Goal: Transaction & Acquisition: Purchase product/service

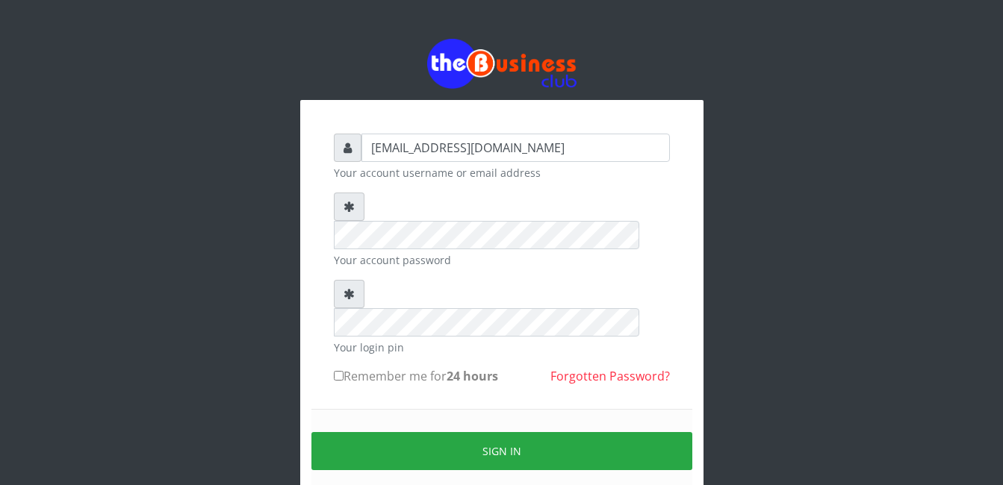
drag, startPoint x: 550, startPoint y: 145, endPoint x: 331, endPoint y: 151, distance: 218.8
click at [331, 151] on div "quadrioyewale71@gmail.com Your account username or email address Your account p…" at bounding box center [502, 331] width 358 height 418
type input "Y"
type input "U"
type input "unique71"
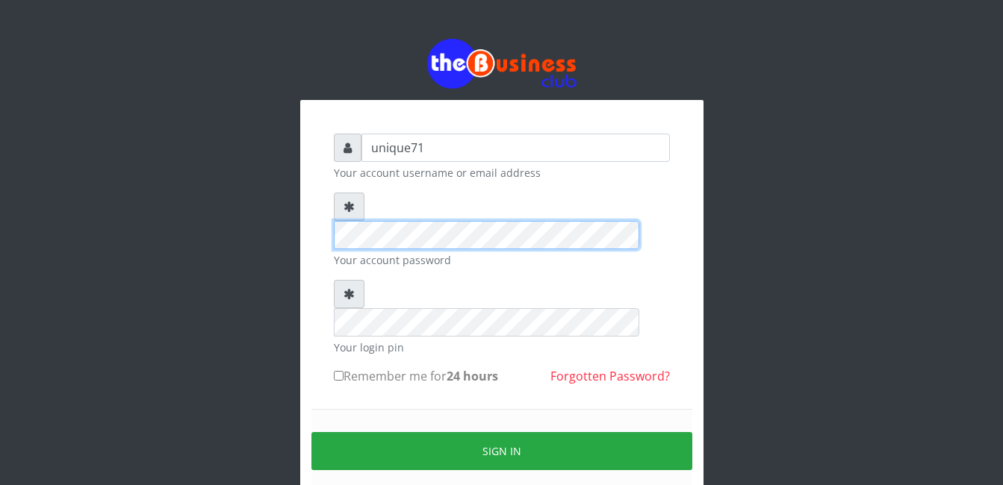
click at [351, 210] on div at bounding box center [502, 221] width 336 height 57
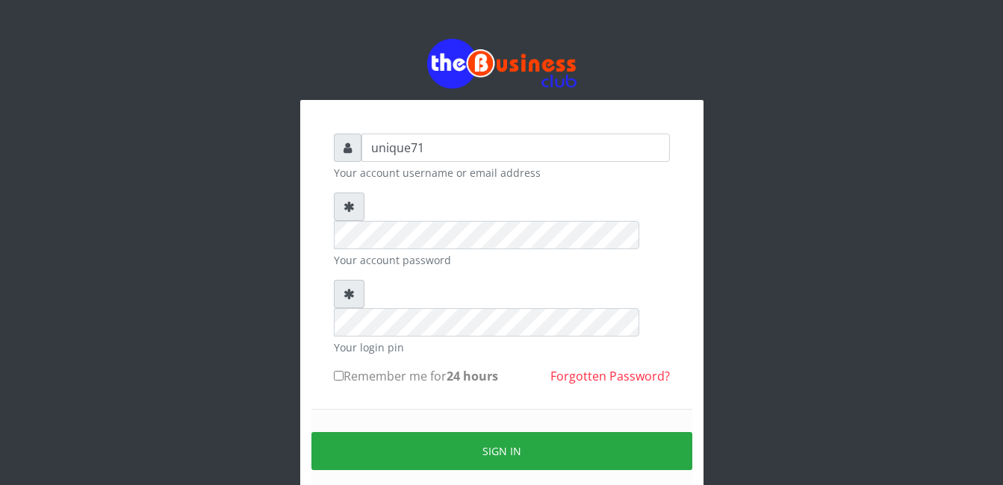
click at [352, 367] on label "Remember me for 24 hours" at bounding box center [416, 376] width 164 height 18
click at [343, 371] on input "Remember me for 24 hours" at bounding box center [339, 376] width 10 height 10
checkbox input "true"
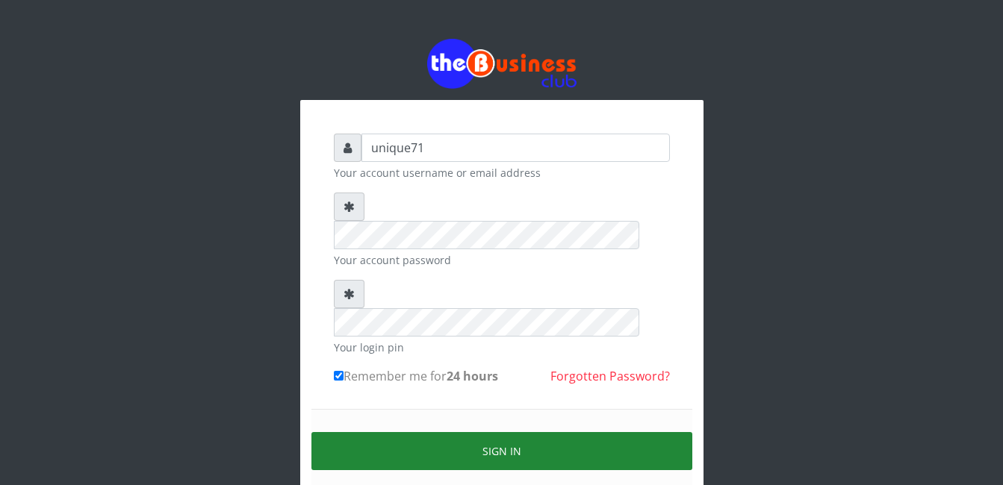
click at [434, 432] on button "Sign in" at bounding box center [501, 451] width 381 height 38
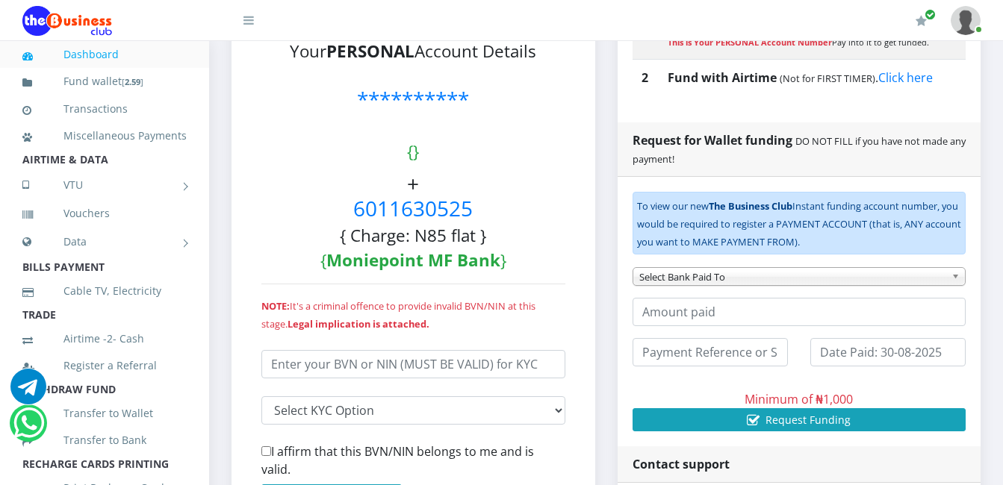
scroll to position [399, 0]
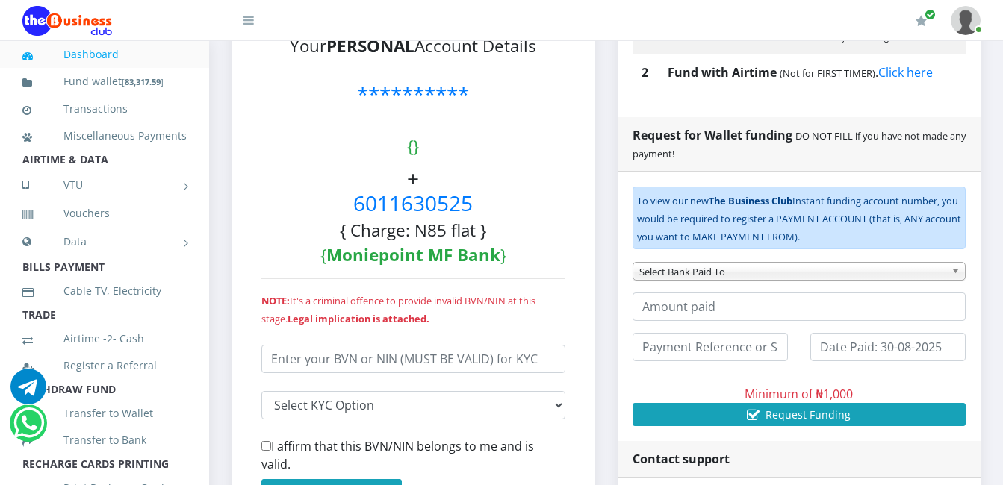
click at [406, 6] on div "My Profile Settings Logout" at bounding box center [632, 21] width 697 height 42
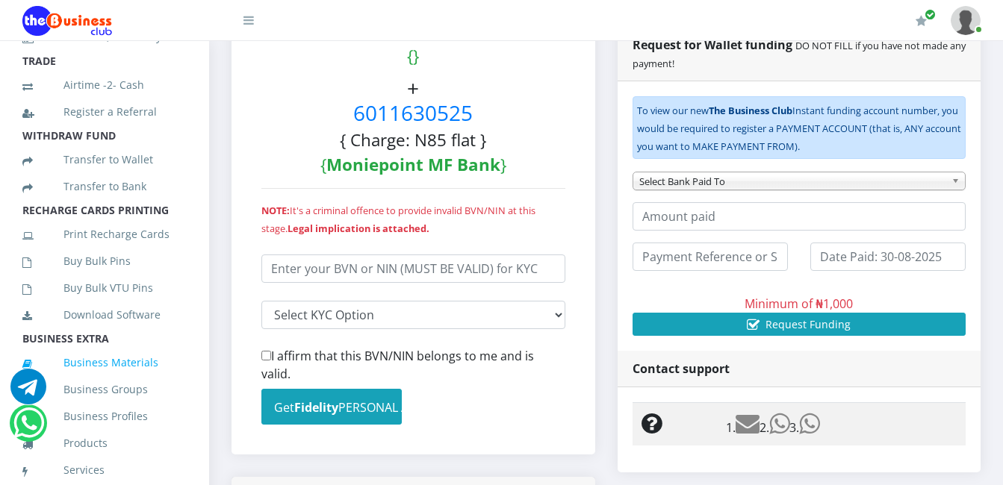
scroll to position [273, 0]
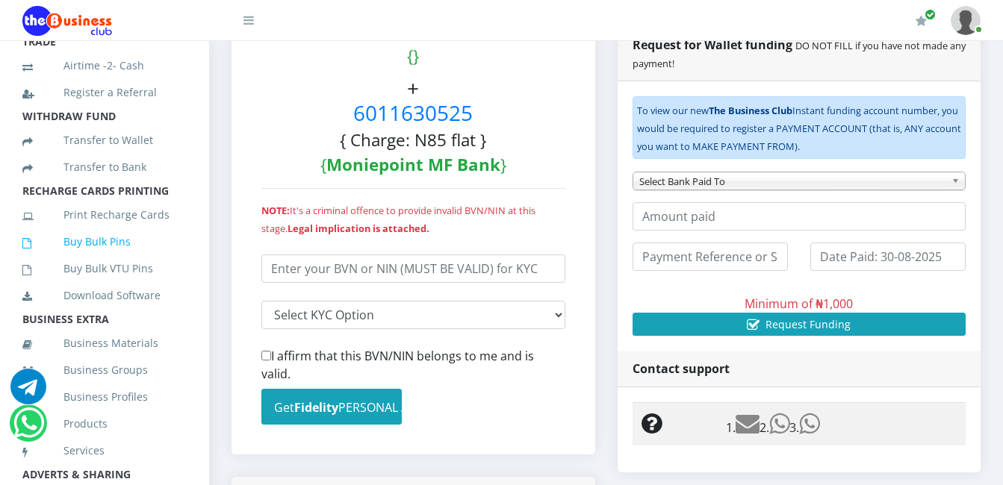
click at [107, 259] on link "Buy Bulk Pins" at bounding box center [104, 242] width 164 height 34
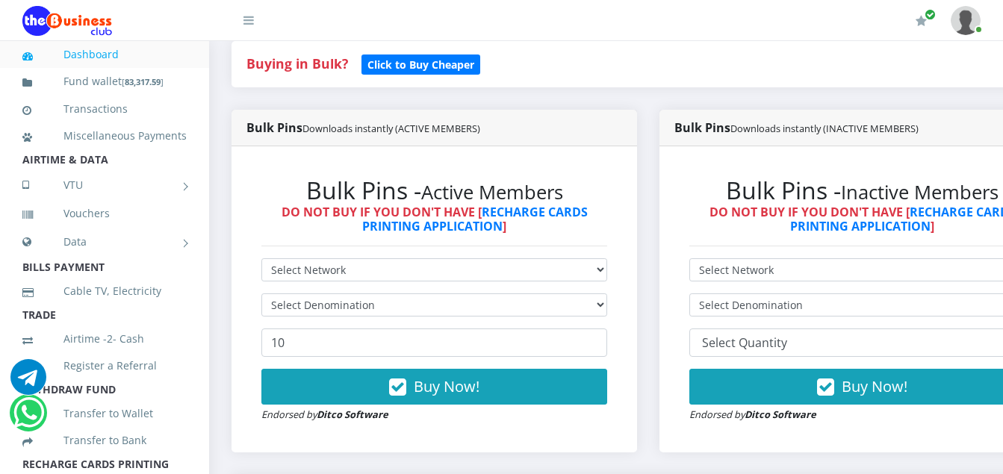
scroll to position [299, 0]
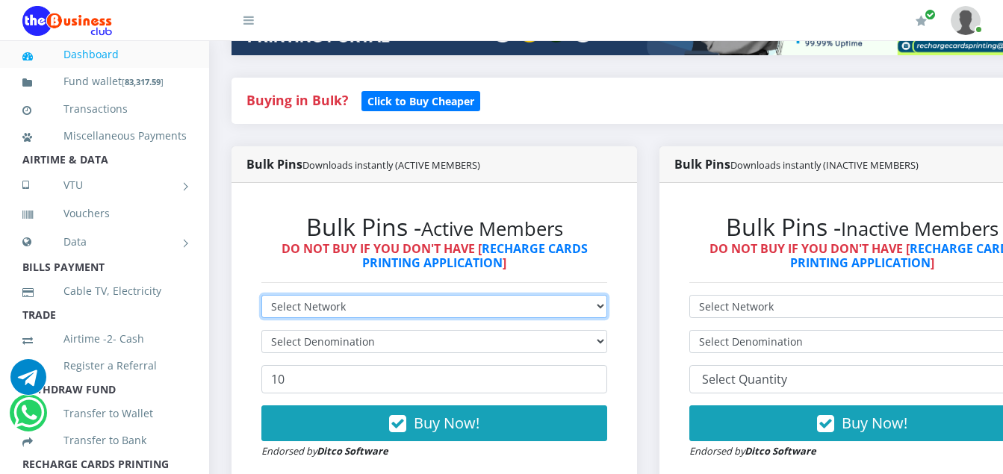
click at [573, 305] on select "Select Network MTN Globacom 9Mobile Airtel" at bounding box center [434, 306] width 346 height 23
select select "MTN"
click at [261, 298] on select "Select Network MTN Globacom 9Mobile Airtel" at bounding box center [434, 306] width 346 height 23
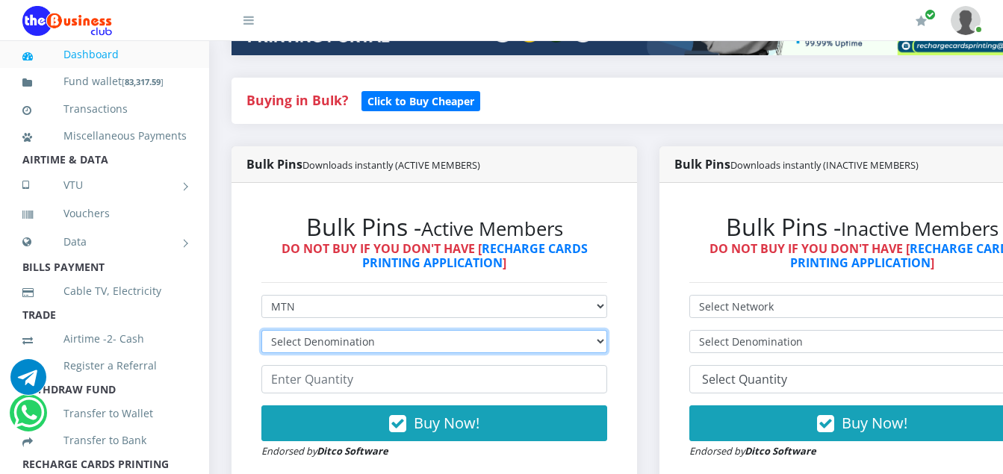
click at [369, 345] on select "Select Denomination MTN NGN100 - ₦96.99 MTN NGN200 - ₦193.98 MTN NGN400 - ₦387.…" at bounding box center [434, 341] width 346 height 23
select select "96.99-100"
click at [261, 333] on select "Select Denomination MTN NGN100 - ₦96.99 MTN NGN200 - ₦193.98 MTN NGN400 - ₦387.…" at bounding box center [434, 341] width 346 height 23
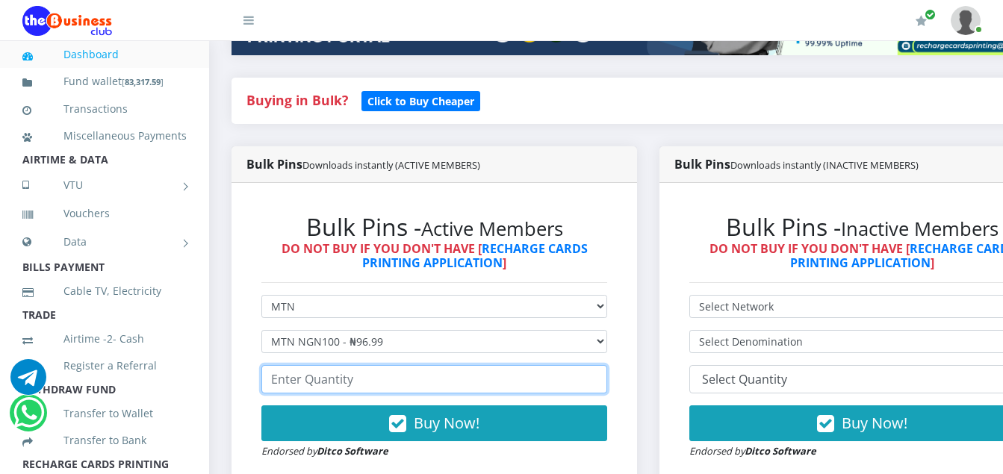
click at [364, 387] on input "number" at bounding box center [434, 379] width 346 height 28
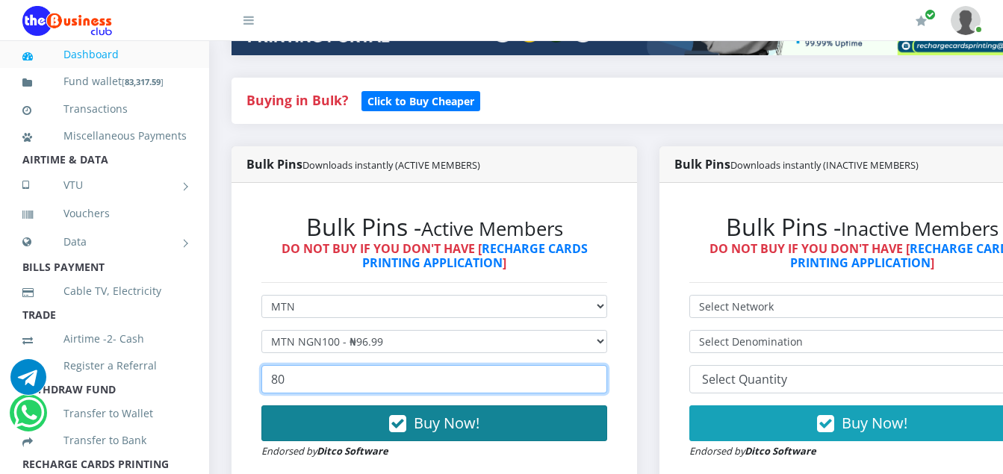
type input "80"
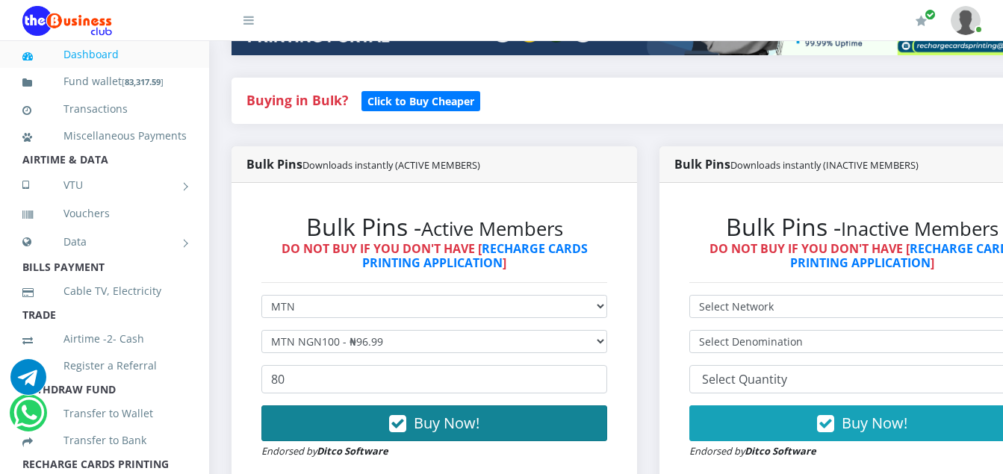
click at [355, 430] on button "Buy Now!" at bounding box center [434, 423] width 346 height 36
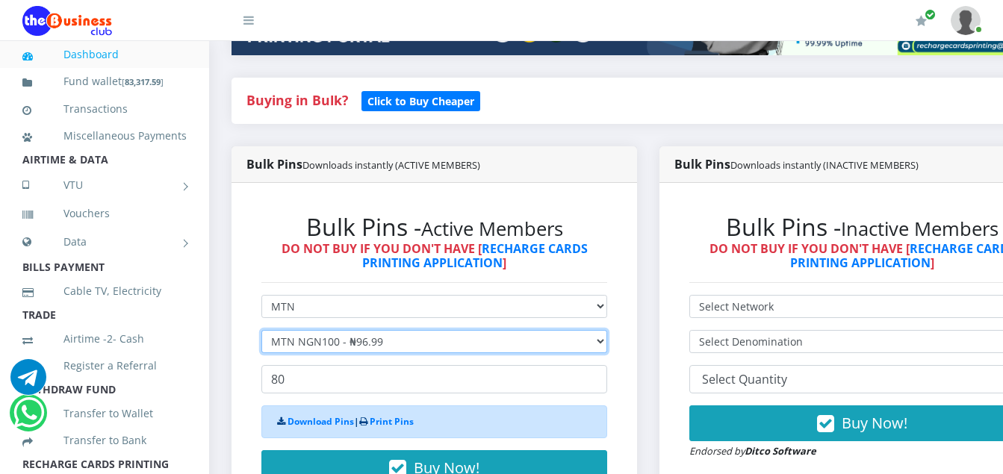
click at [386, 348] on select "Select Denomination MTN NGN100 - ₦96.99 MTN NGN200 - ₦193.98 MTN NGN400 - ₦387.…" at bounding box center [434, 341] width 346 height 23
select select "193.98-200"
click at [261, 333] on select "Select Denomination MTN NGN100 - ₦96.99 MTN NGN200 - ₦193.98 MTN NGN400 - ₦387.…" at bounding box center [434, 341] width 346 height 23
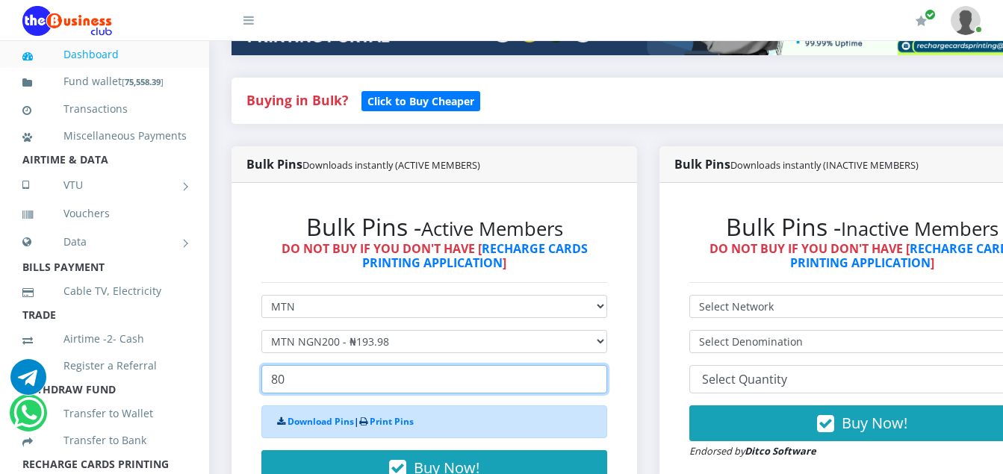
drag, startPoint x: 327, startPoint y: 384, endPoint x: 254, endPoint y: 384, distance: 73.2
click at [254, 384] on div "Bulk Pins - Active Members DO NOT BUY IF YOU DON'T HAVE [ RECHARGE CARDS PRINTI…" at bounding box center [434, 358] width 376 height 321
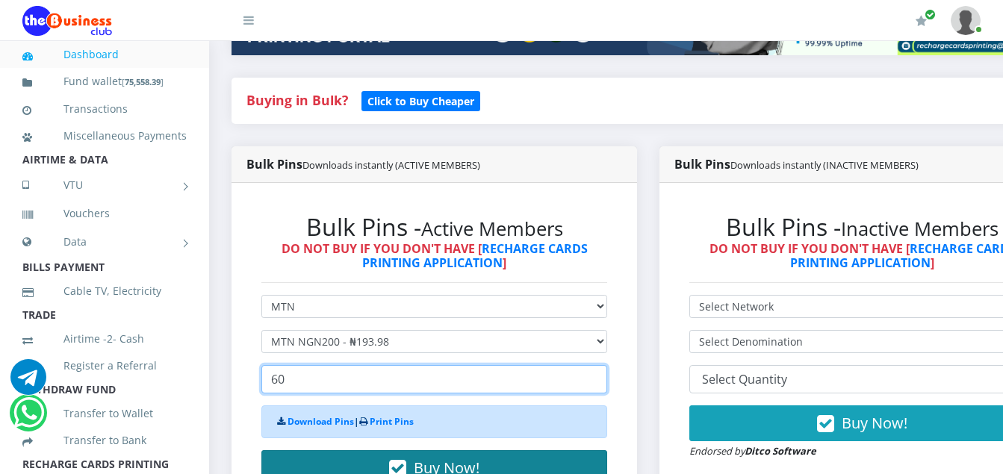
type input "60"
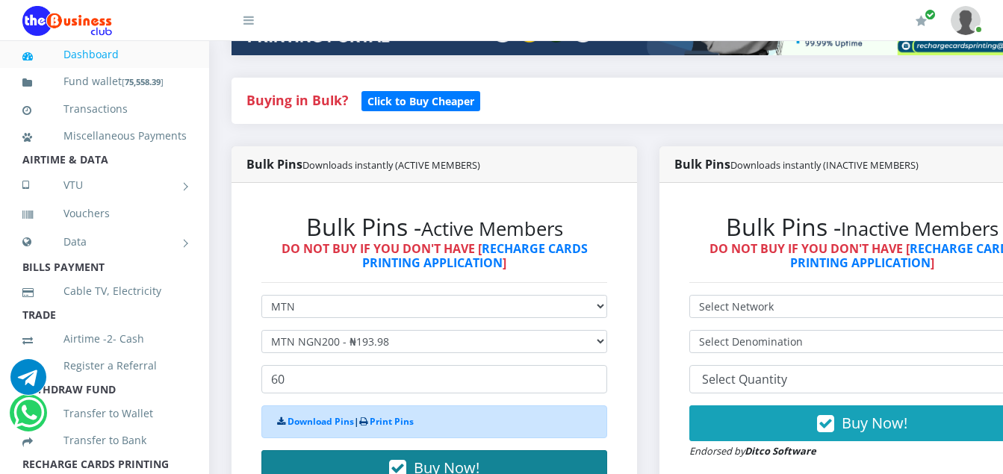
click at [347, 467] on button "Buy Now!" at bounding box center [434, 468] width 346 height 36
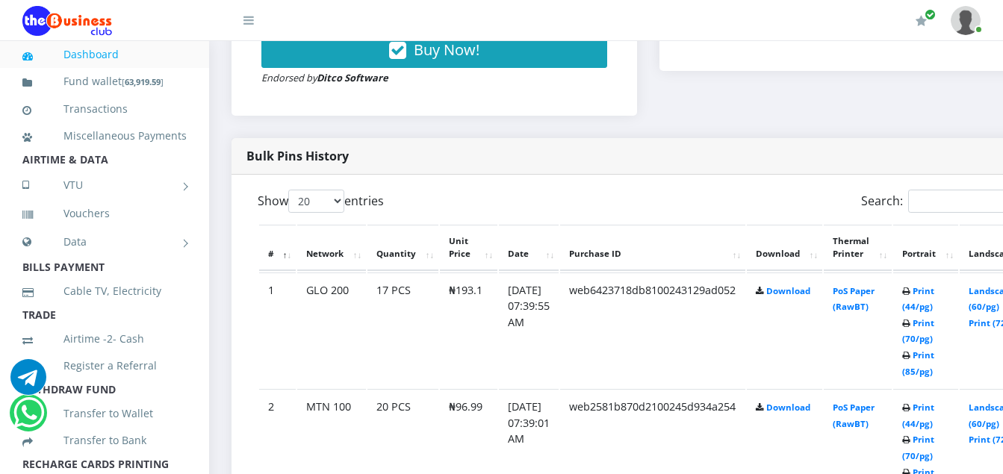
scroll to position [602, 0]
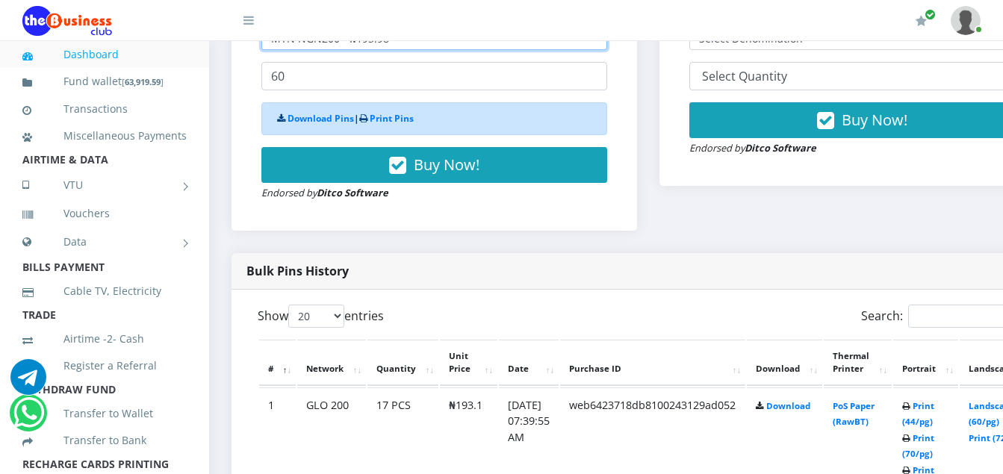
click at [593, 43] on select "Select Denomination MTN NGN100 - ₦96.99 MTN NGN200 - ₦193.98 MTN NGN400 - ₦387.…" at bounding box center [434, 38] width 346 height 23
select select "484.95-500"
click at [261, 30] on select "Select Denomination MTN NGN100 - ₦96.99 MTN NGN200 - ₦193.98 MTN NGN400 - ₦387.…" at bounding box center [434, 38] width 346 height 23
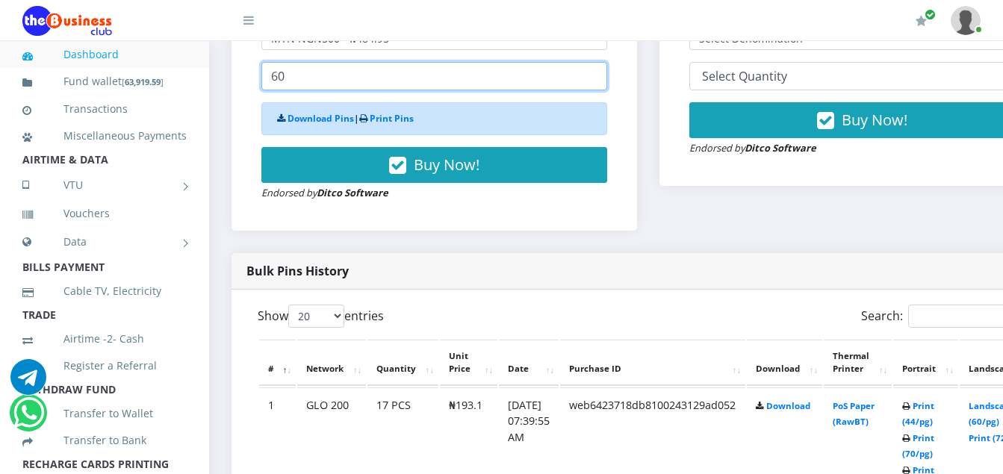
click at [349, 78] on input "60" at bounding box center [434, 76] width 346 height 28
drag, startPoint x: 349, startPoint y: 78, endPoint x: 251, endPoint y: 67, distance: 98.4
click at [251, 67] on div "Bulk Pins - Active Members DO NOT BUY IF YOU DON'T HAVE [ RECHARGE CARDS PRINTI…" at bounding box center [434, 55] width 376 height 321
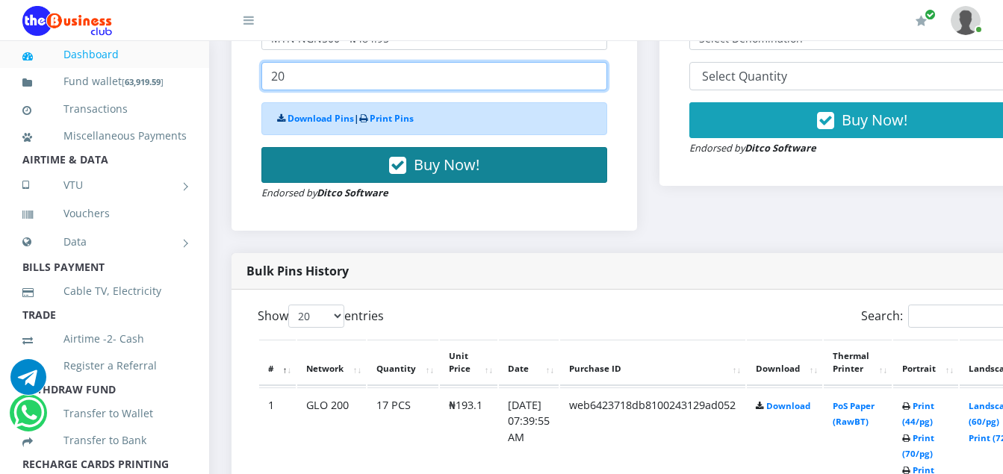
type input "20"
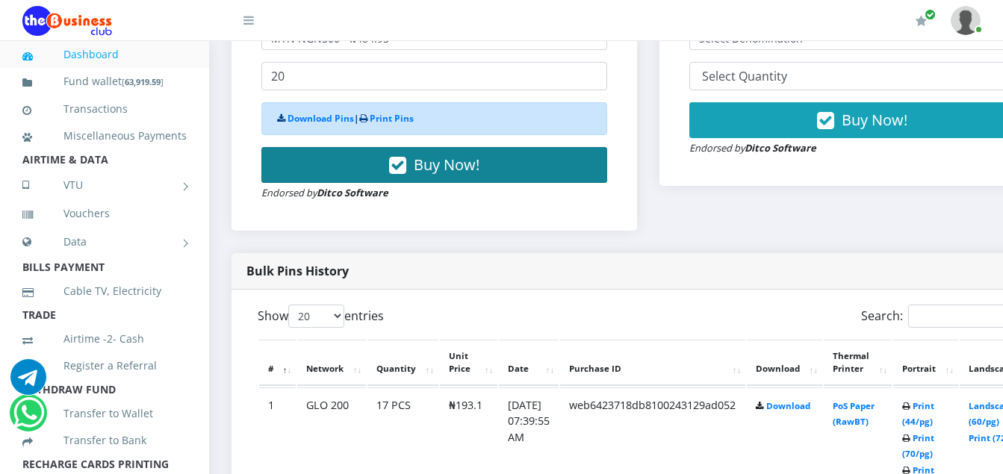
click at [311, 178] on button "Buy Now!" at bounding box center [434, 165] width 346 height 36
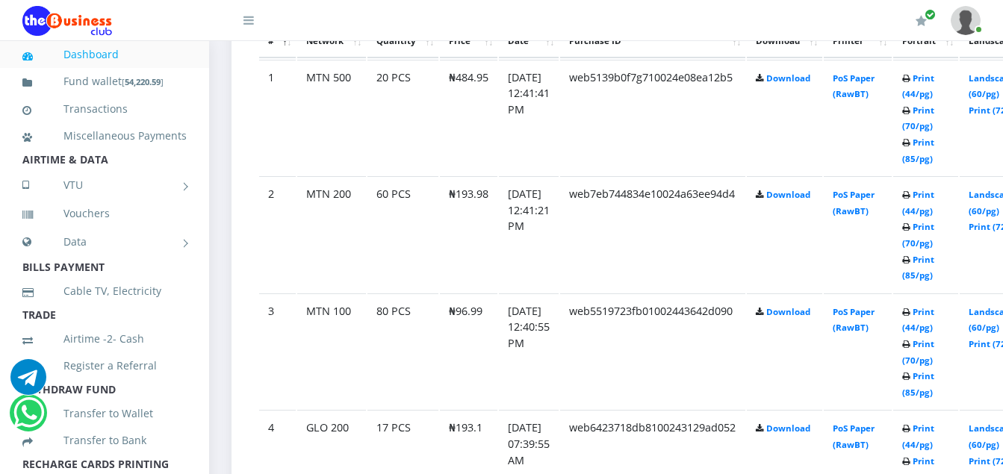
scroll to position [933, 0]
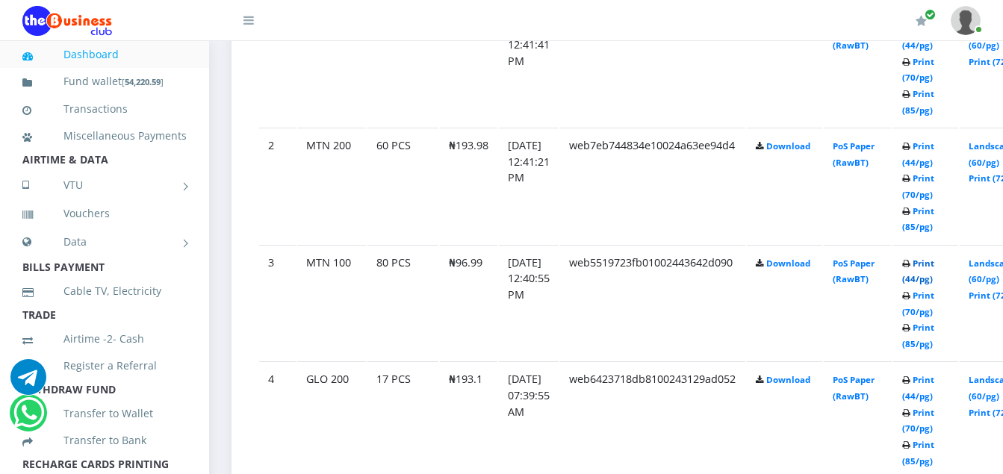
click at [934, 268] on link "Print (44/pg)" at bounding box center [918, 272] width 32 height 28
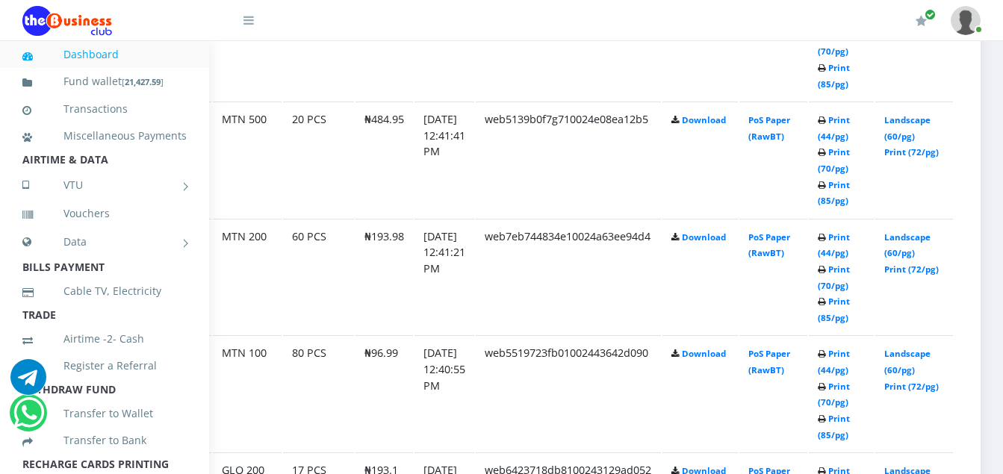
scroll to position [1304, 108]
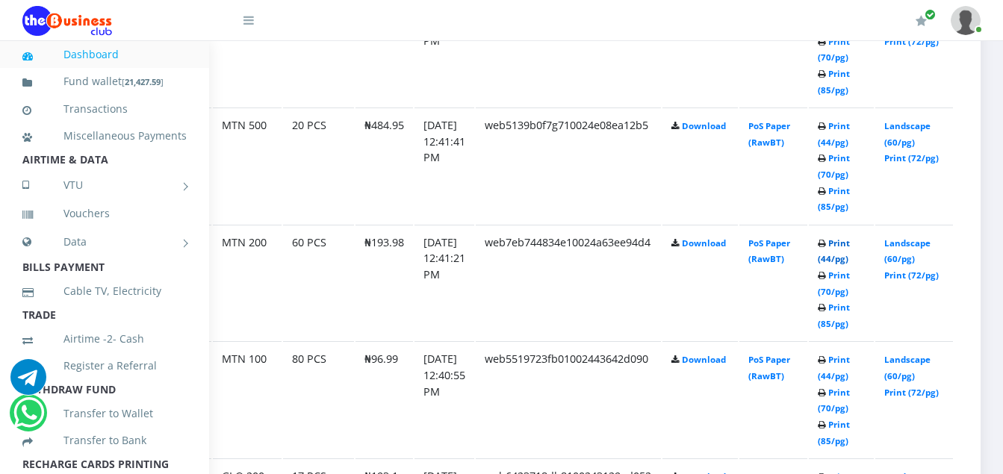
click at [832, 248] on link "Print (44/pg)" at bounding box center [833, 251] width 32 height 28
click at [840, 125] on link "Print (44/pg)" at bounding box center [833, 134] width 32 height 28
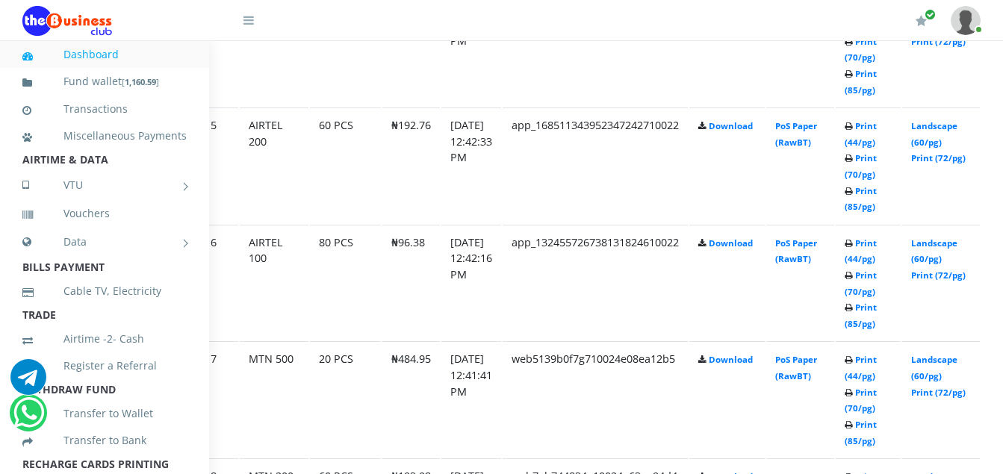
scroll to position [1304, 54]
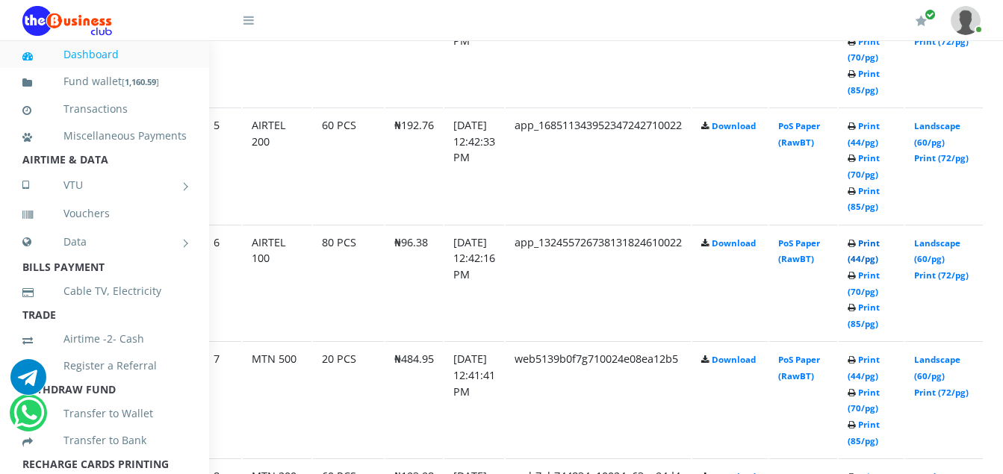
click at [879, 258] on link "Print (44/pg)" at bounding box center [863, 251] width 32 height 28
click at [879, 247] on link "Print (44/pg)" at bounding box center [863, 251] width 32 height 28
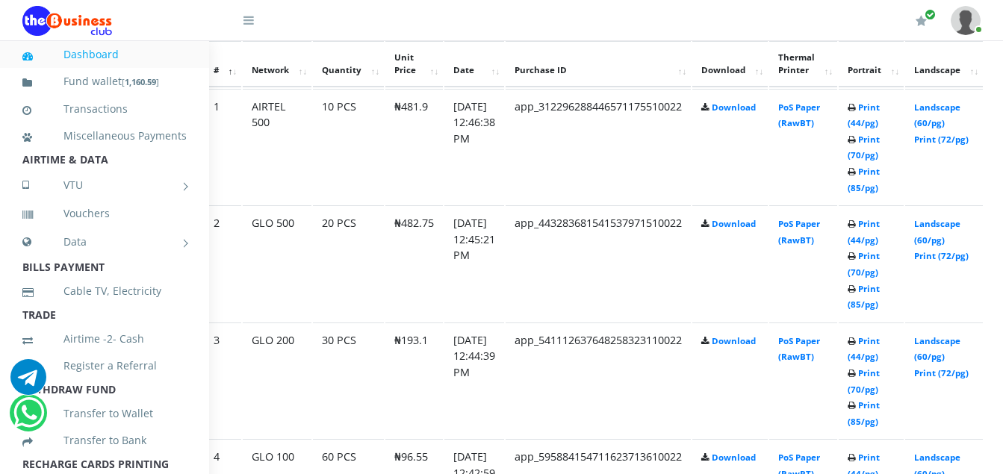
scroll to position [850, 54]
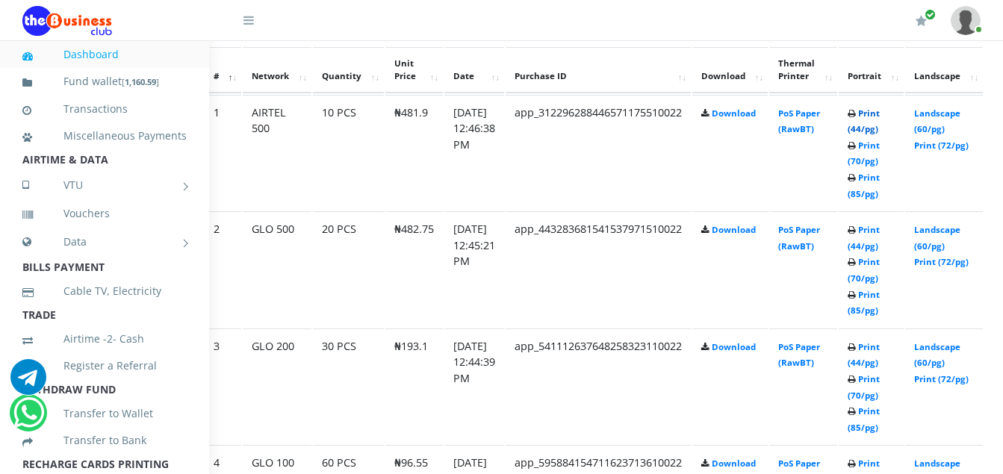
click at [879, 118] on link "Print (44/pg)" at bounding box center [863, 122] width 32 height 28
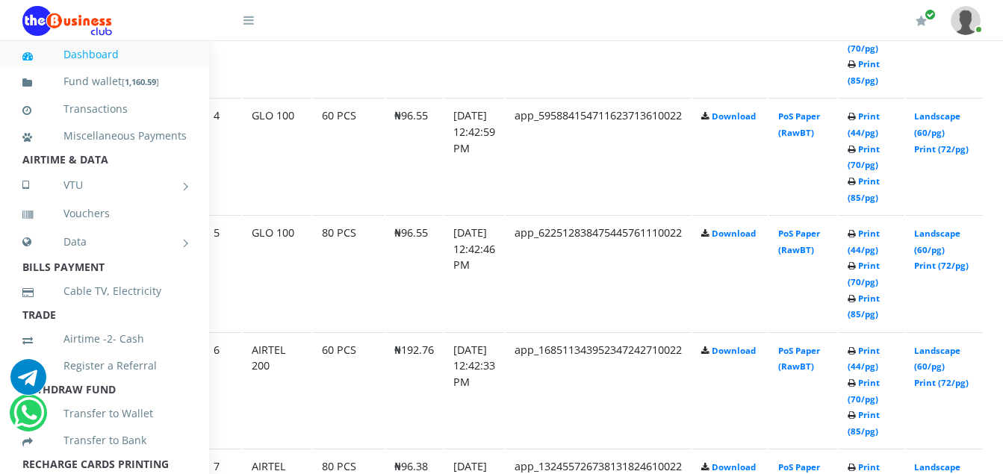
scroll to position [1161, 54]
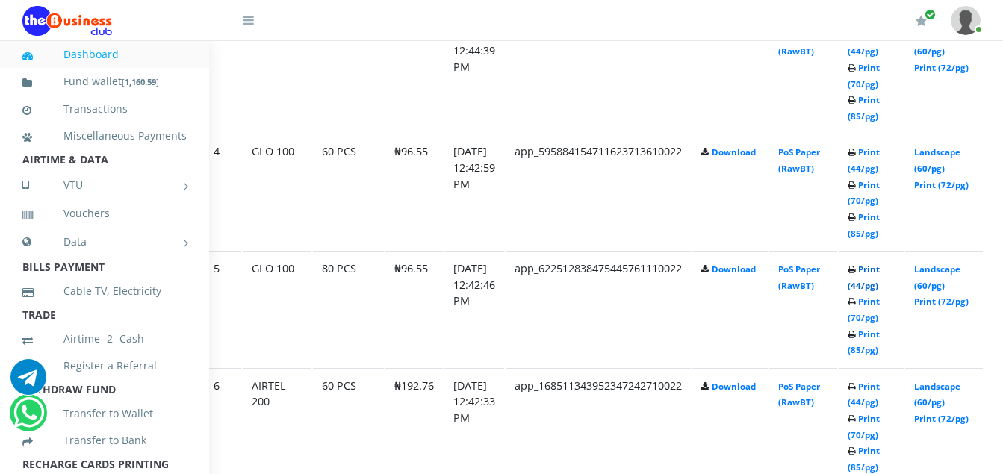
click at [879, 272] on link "Print (44/pg)" at bounding box center [863, 278] width 32 height 28
click at [879, 155] on link "Print (44/pg)" at bounding box center [863, 160] width 32 height 28
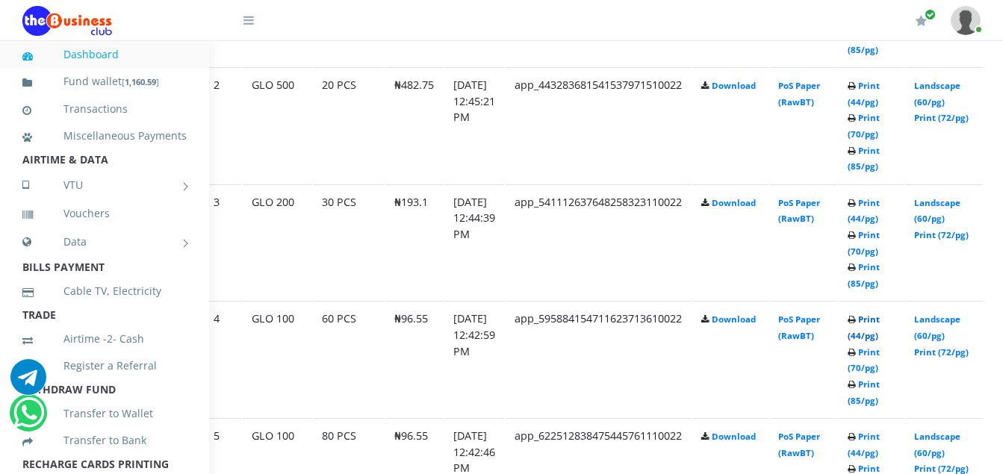
scroll to position [964, 54]
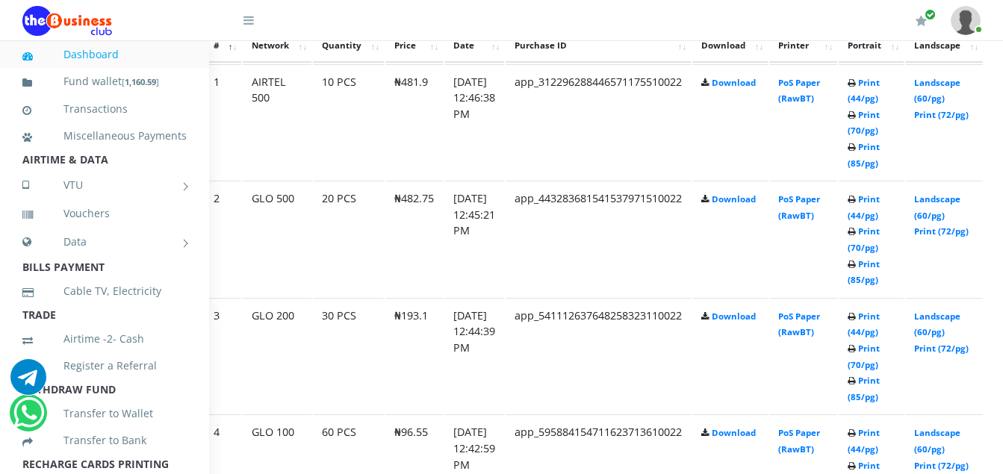
scroll to position [898, 54]
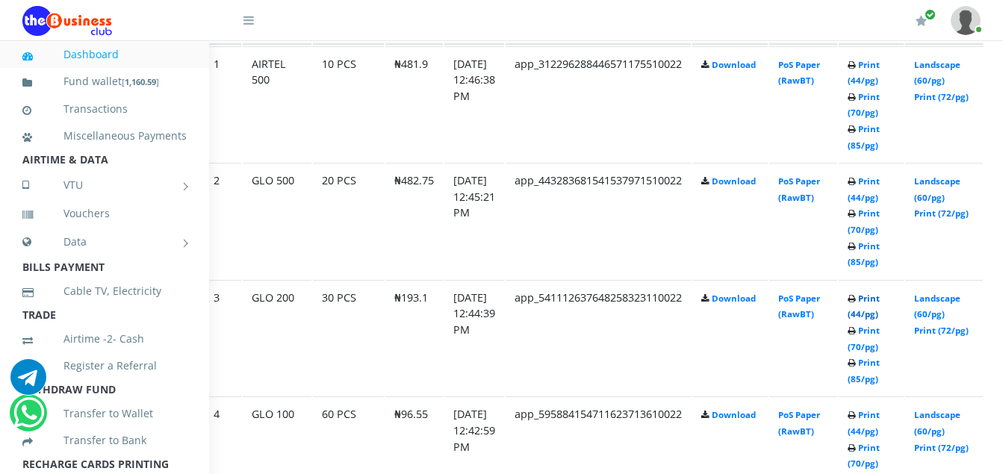
click at [879, 311] on link "Print (44/pg)" at bounding box center [863, 307] width 32 height 28
click at [879, 182] on link "Print (44/pg)" at bounding box center [863, 189] width 32 height 28
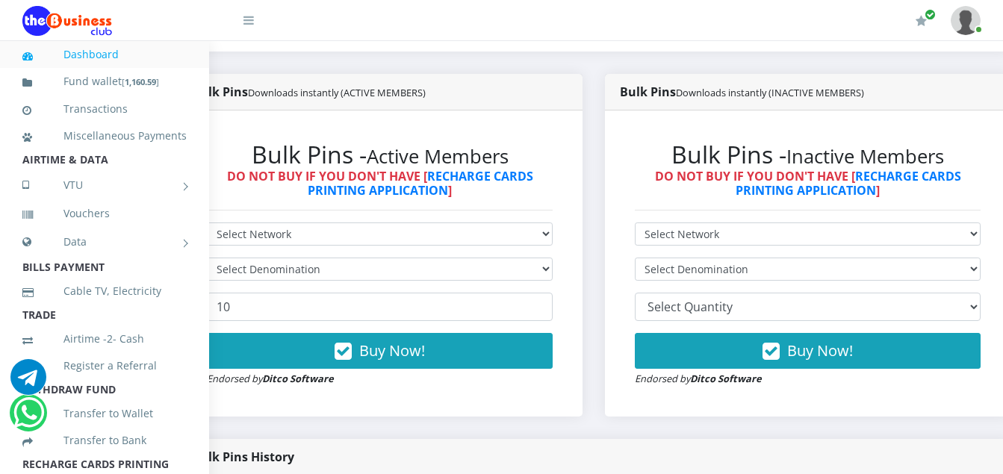
scroll to position [437, 54]
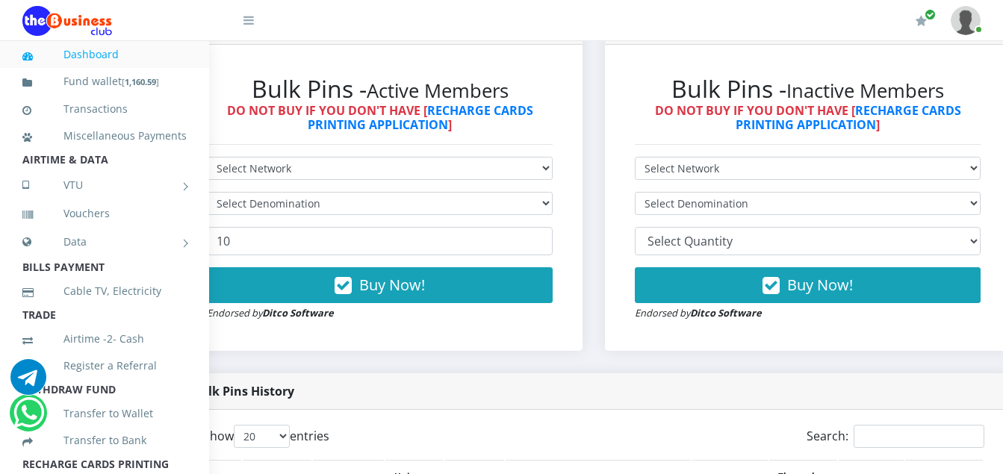
click at [498, 187] on form "Select Network MTN Globacom 9Mobile Airtel Select Denomination 10 Buy Now! Endo…" at bounding box center [380, 239] width 346 height 164
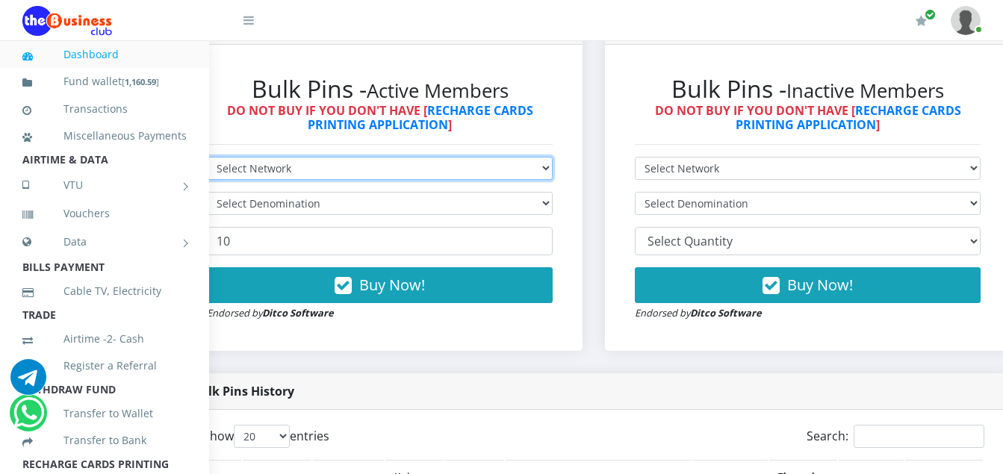
drag, startPoint x: 498, startPoint y: 187, endPoint x: 456, endPoint y: 178, distance: 42.9
click at [456, 178] on select "Select Network MTN Globacom 9Mobile Airtel" at bounding box center [380, 168] width 346 height 23
select select "Airtel"
click at [207, 160] on select "Select Network MTN Globacom 9Mobile Airtel" at bounding box center [380, 168] width 346 height 23
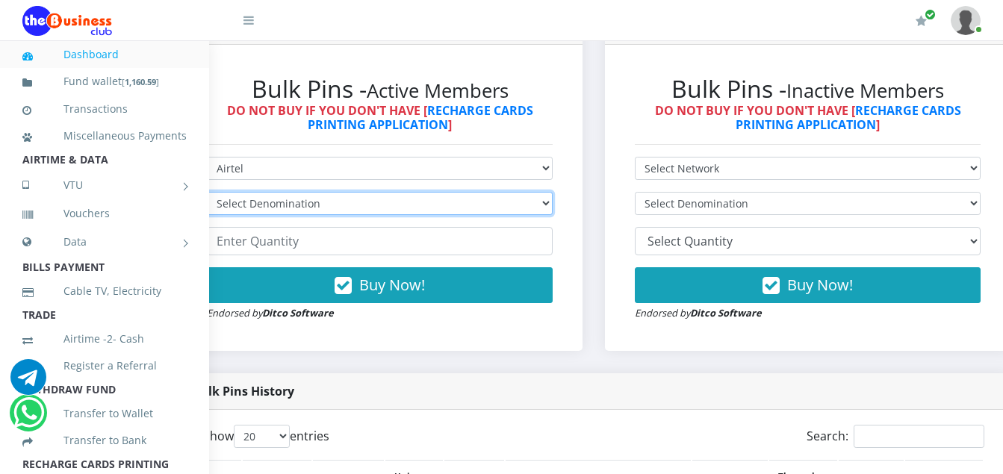
click at [336, 208] on select "Select Denomination Airtel NGN100 - ₦96.38 Airtel NGN200 - ₦192.76 Airtel NGN50…" at bounding box center [380, 203] width 346 height 23
select select "96.38-100"
click at [207, 195] on select "Select Denomination Airtel NGN100 - ₦96.38 Airtel NGN200 - ₦192.76 Airtel NGN50…" at bounding box center [380, 203] width 346 height 23
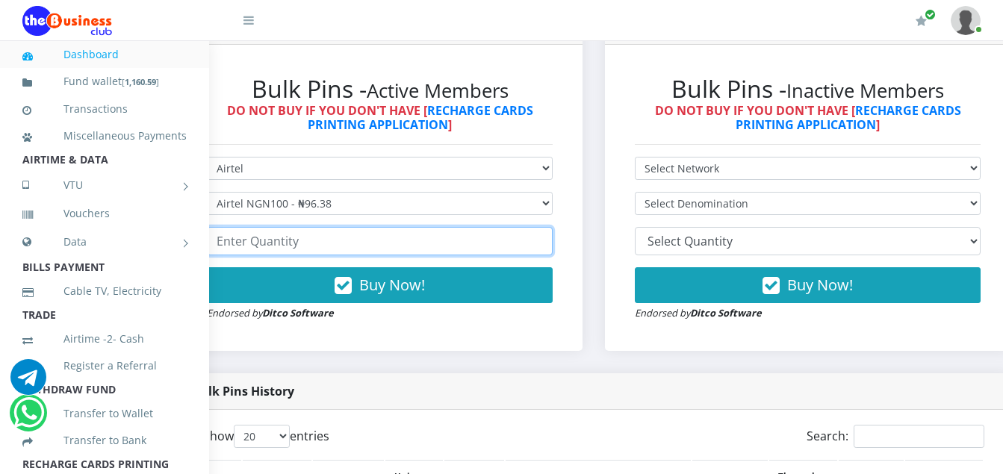
click at [280, 249] on input "number" at bounding box center [380, 241] width 346 height 28
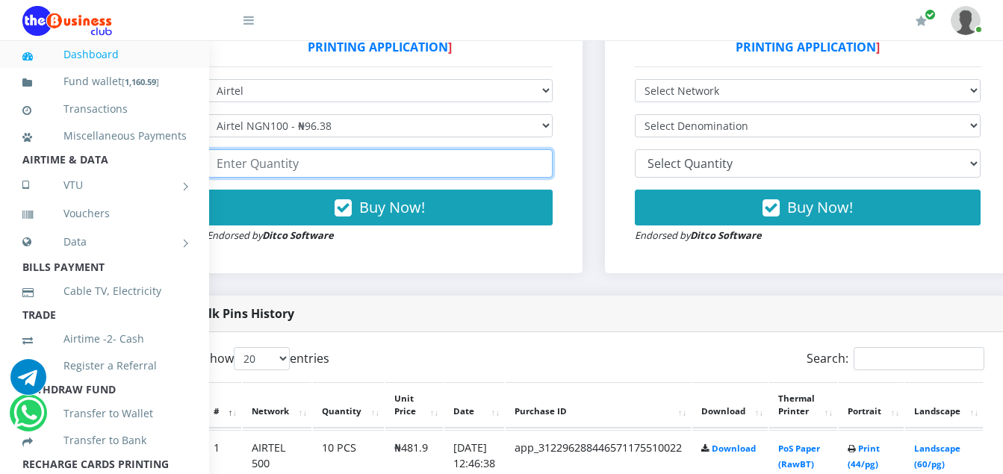
scroll to position [520, 54]
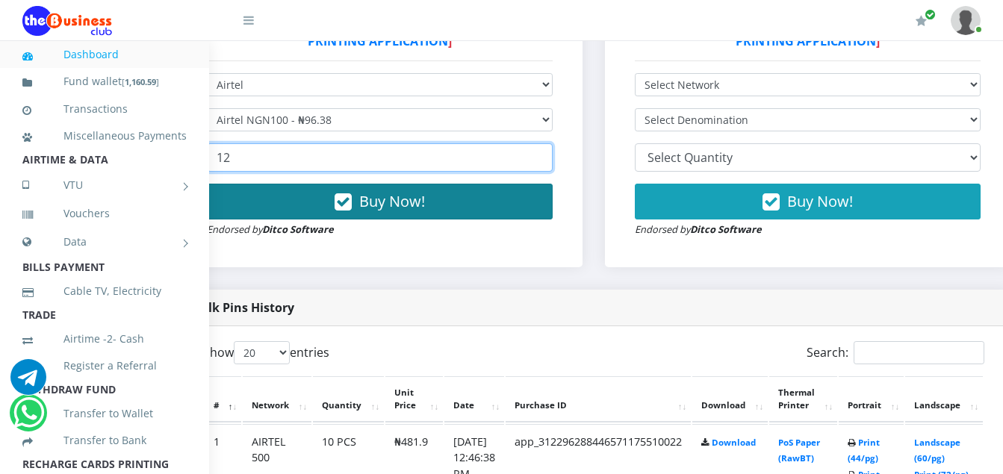
type input "12"
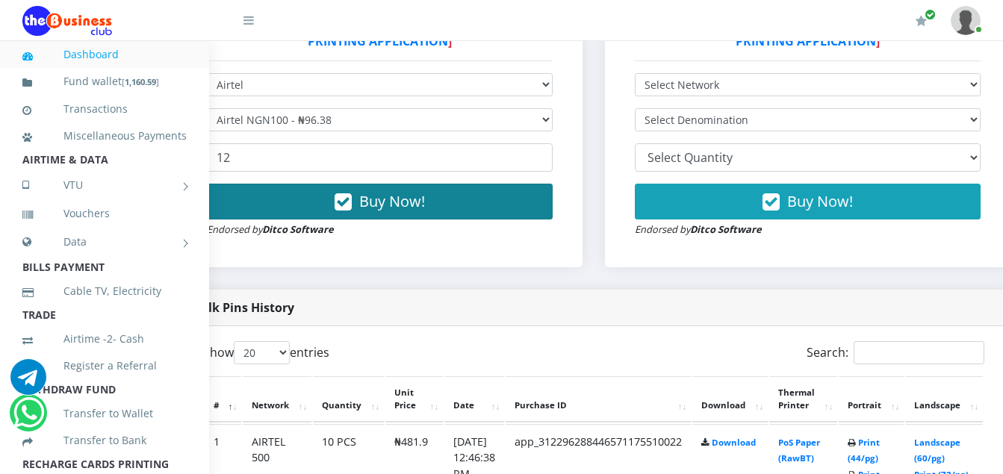
click at [481, 224] on div "Buy Now! Endorsed by Ditco Software" at bounding box center [380, 211] width 346 height 54
click at [425, 196] on span "Buy Now!" at bounding box center [392, 201] width 66 height 20
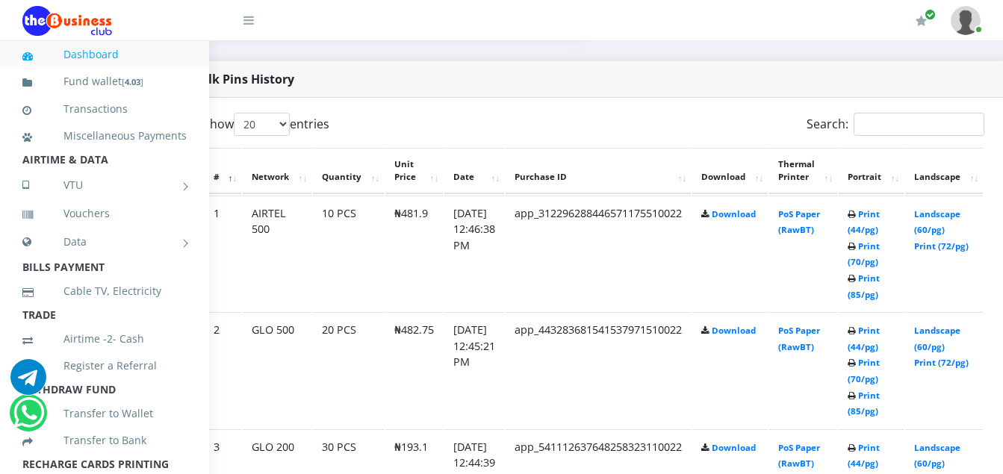
scroll to position [788, 54]
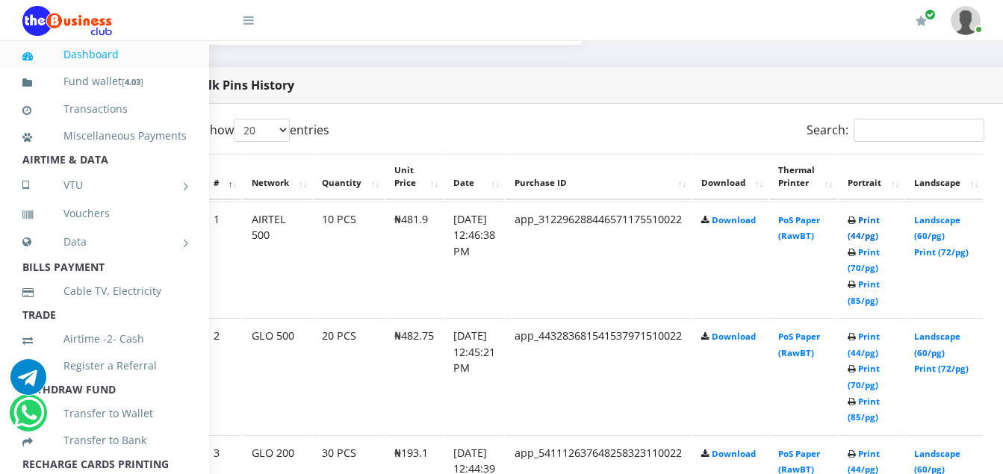
click at [879, 238] on link "Print (44/pg)" at bounding box center [863, 228] width 32 height 28
click at [879, 225] on link "Print (44/pg)" at bounding box center [863, 228] width 32 height 28
